Goal: Information Seeking & Learning: Find specific page/section

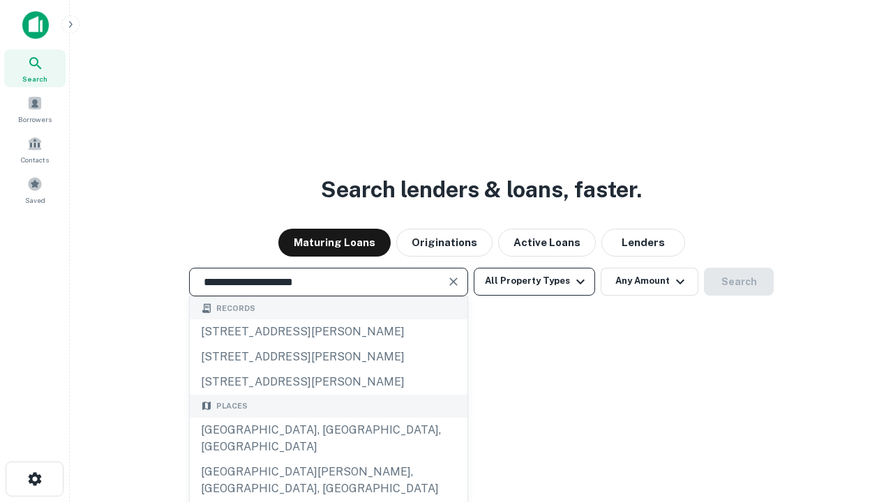
click at [328, 460] on div "[GEOGRAPHIC_DATA], [GEOGRAPHIC_DATA], [GEOGRAPHIC_DATA]" at bounding box center [329, 439] width 278 height 42
click at [534, 281] on button "All Property Types" at bounding box center [534, 282] width 121 height 28
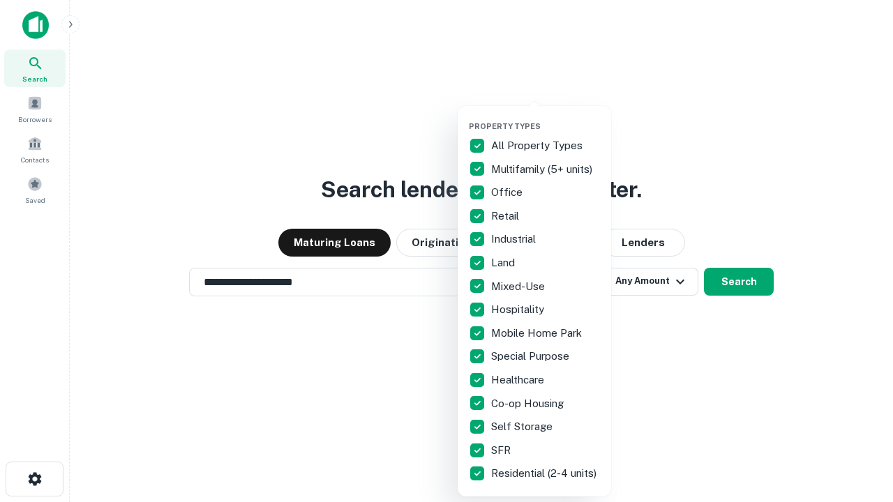
type input "**********"
click at [545, 117] on button "button" at bounding box center [545, 117] width 153 height 1
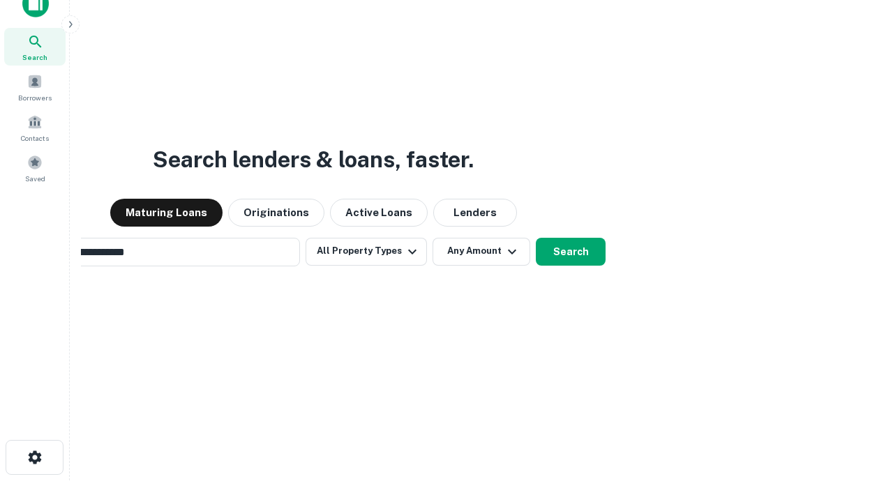
scroll to position [22, 0]
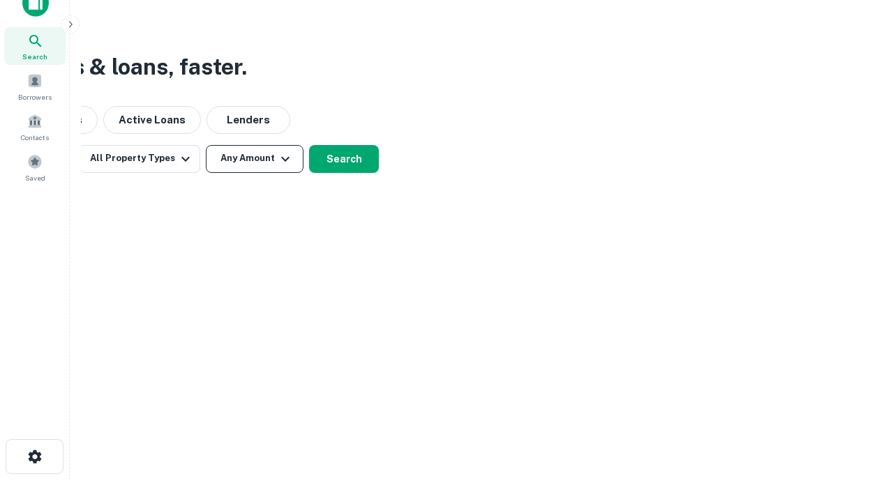
click at [255, 158] on button "Any Amount" at bounding box center [255, 159] width 98 height 28
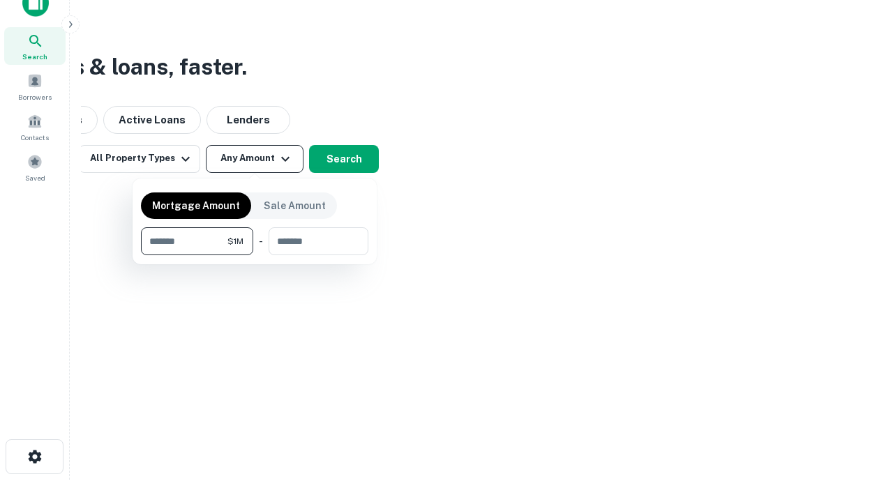
type input "*******"
click at [255, 255] on button "button" at bounding box center [254, 255] width 227 height 1
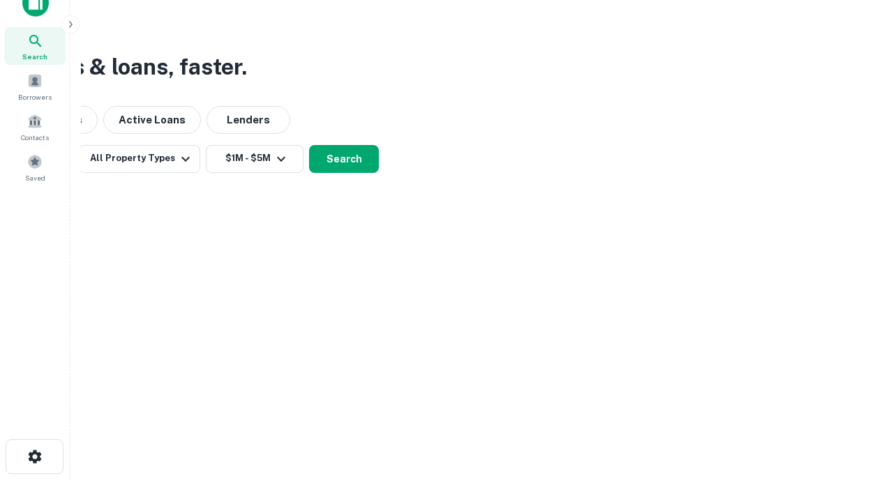
scroll to position [22, 0]
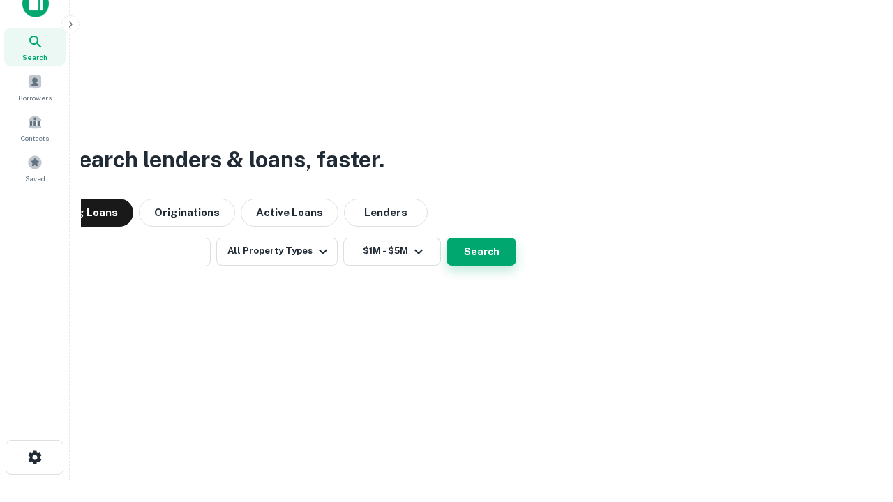
click at [446, 238] on button "Search" at bounding box center [481, 252] width 70 height 28
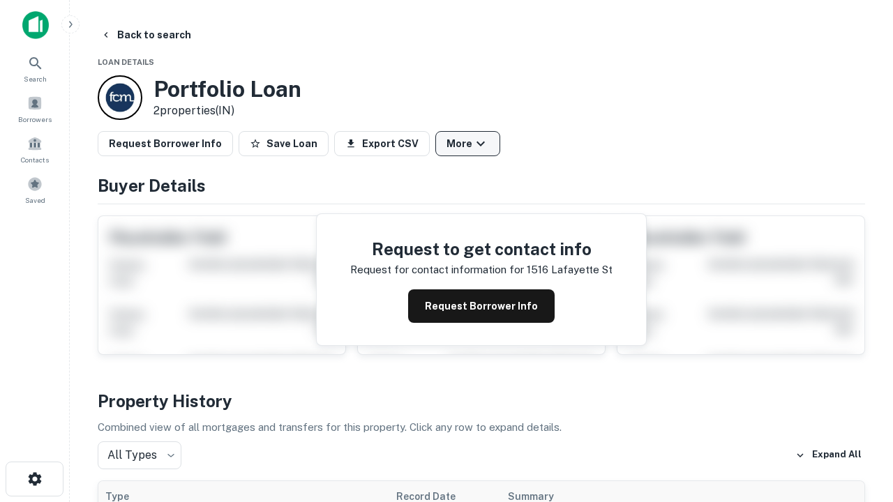
click at [467, 144] on button "More" at bounding box center [467, 143] width 65 height 25
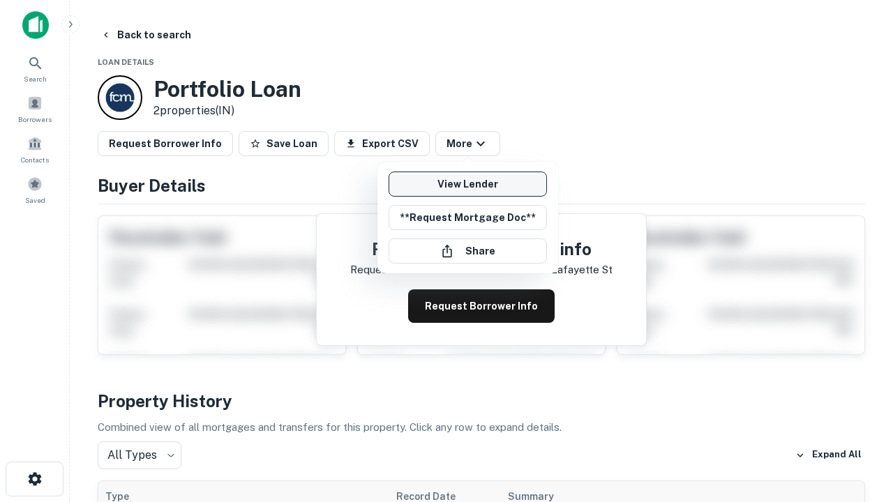
click at [467, 184] on link "View Lender" at bounding box center [467, 184] width 158 height 25
